Goal: Task Accomplishment & Management: Manage account settings

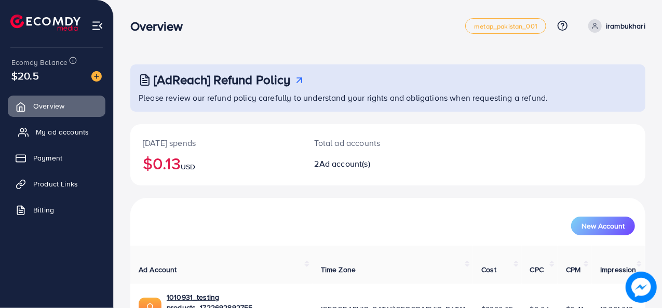
click at [76, 132] on span "My ad accounts" at bounding box center [62, 132] width 53 height 10
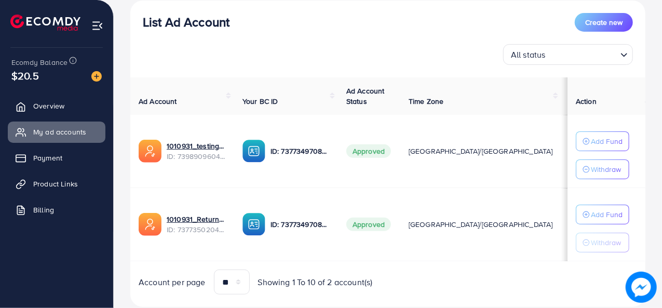
scroll to position [128, 0]
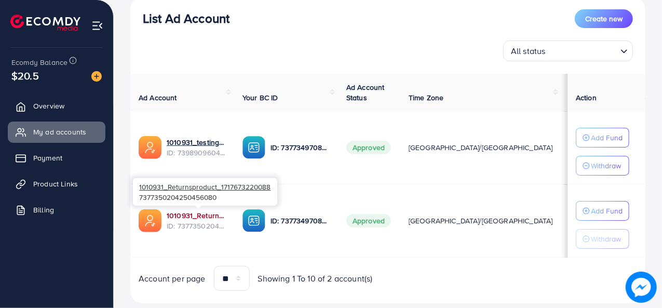
click at [184, 216] on link "1010931_Returnsproduct_1717673220088" at bounding box center [196, 215] width 59 height 10
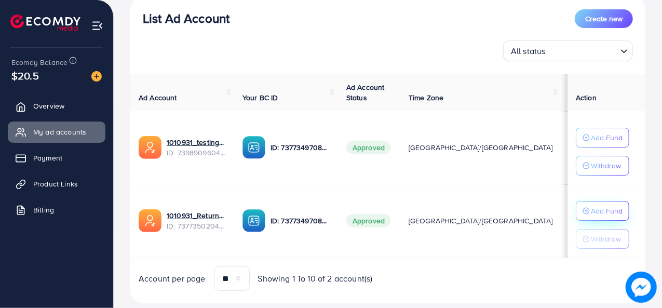
click at [593, 204] on p "Add Fund" at bounding box center [606, 210] width 32 height 12
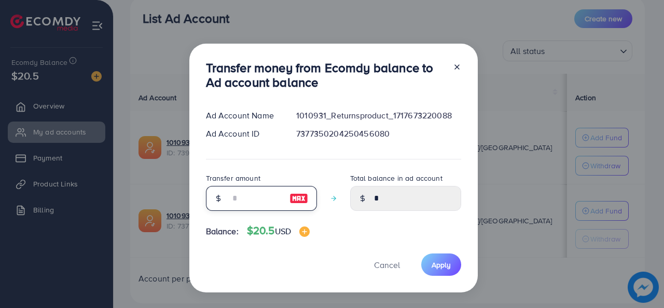
click at [258, 203] on input "number" at bounding box center [256, 198] width 52 height 25
type input "*"
type input "****"
type input "**"
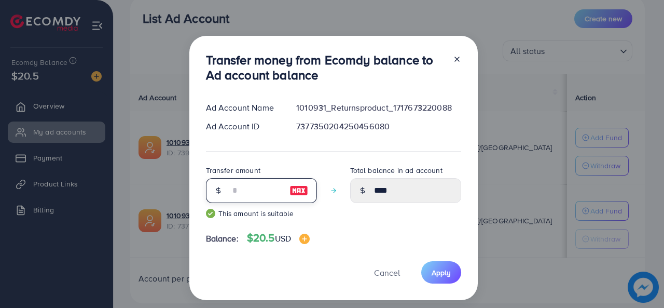
type input "*****"
type input "**"
click at [451, 274] on button "Apply" at bounding box center [441, 272] width 40 height 22
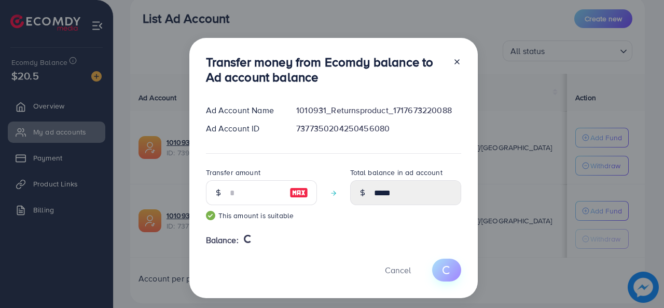
type input "*"
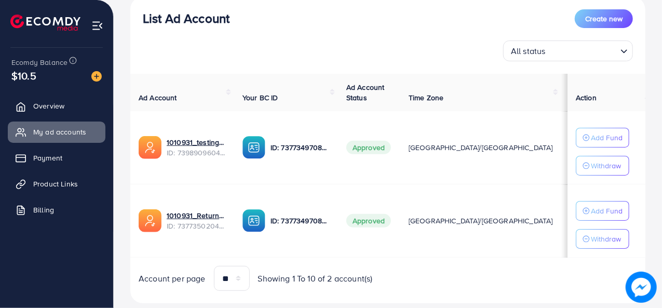
click at [229, 36] on div "List Ad Account Create new All status Loading..." at bounding box center [387, 35] width 515 height 52
click at [186, 45] on div "All status Loading..." at bounding box center [388, 50] width 490 height 21
click at [177, 56] on div "All status Loading..." at bounding box center [388, 50] width 490 height 21
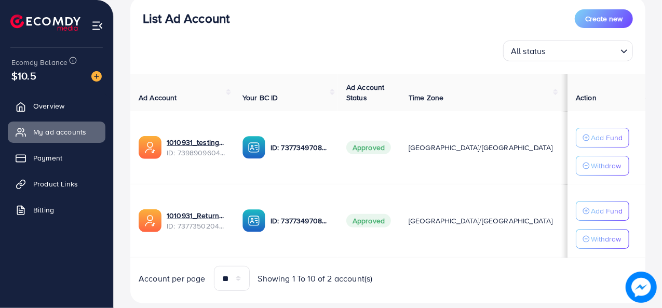
click at [177, 56] on div "All status Loading..." at bounding box center [388, 50] width 490 height 21
click at [311, 19] on div "List Ad Account Create new" at bounding box center [388, 18] width 490 height 19
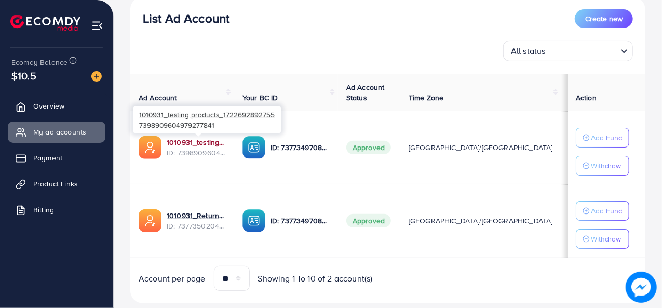
click at [183, 146] on link "1010931_testing products_1722692892755" at bounding box center [196, 142] width 59 height 10
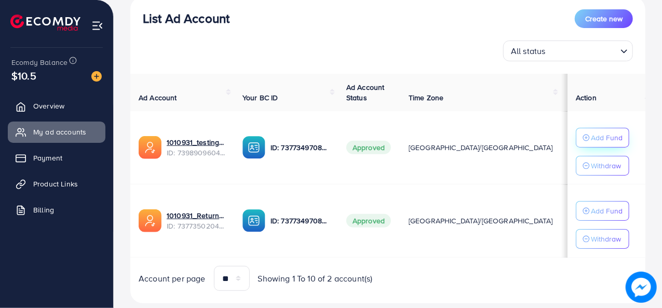
click at [598, 136] on p "Add Fund" at bounding box center [606, 137] width 32 height 12
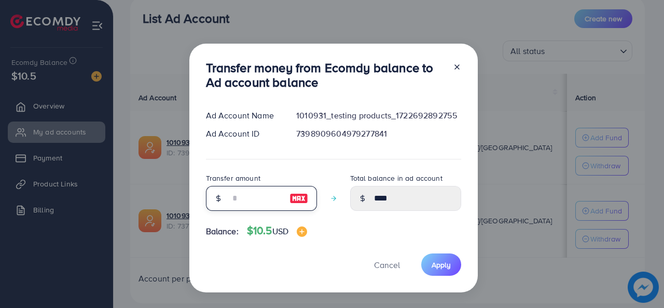
click at [246, 199] on input "number" at bounding box center [256, 198] width 52 height 25
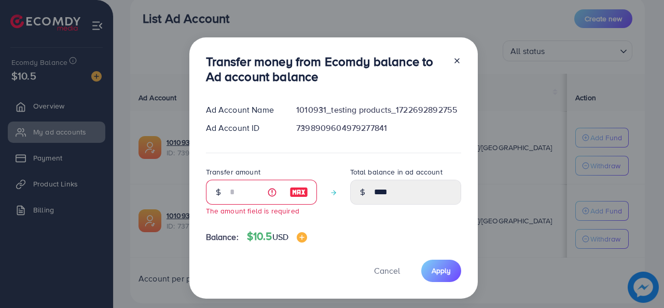
click at [451, 68] on div at bounding box center [453, 71] width 17 height 34
click at [453, 64] on icon at bounding box center [457, 61] width 8 height 8
